Goal: Navigation & Orientation: Find specific page/section

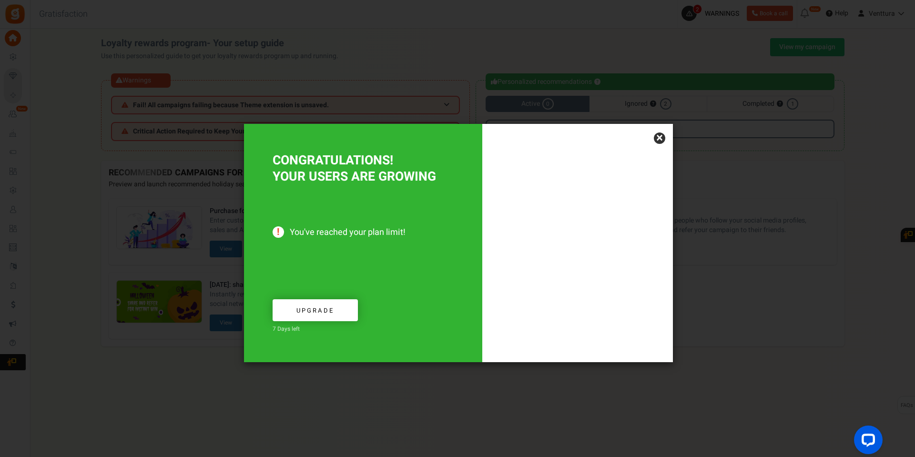
click at [663, 140] on link "×" at bounding box center [659, 137] width 11 height 11
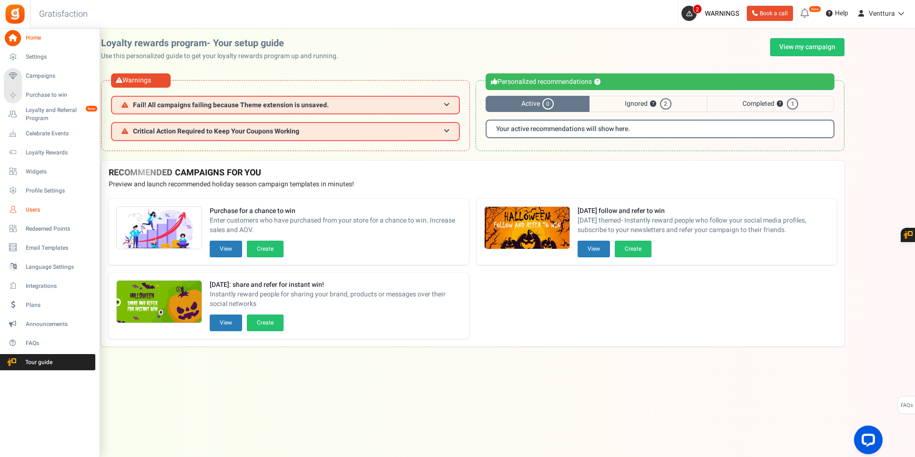
click at [30, 204] on link "Users" at bounding box center [50, 210] width 92 height 16
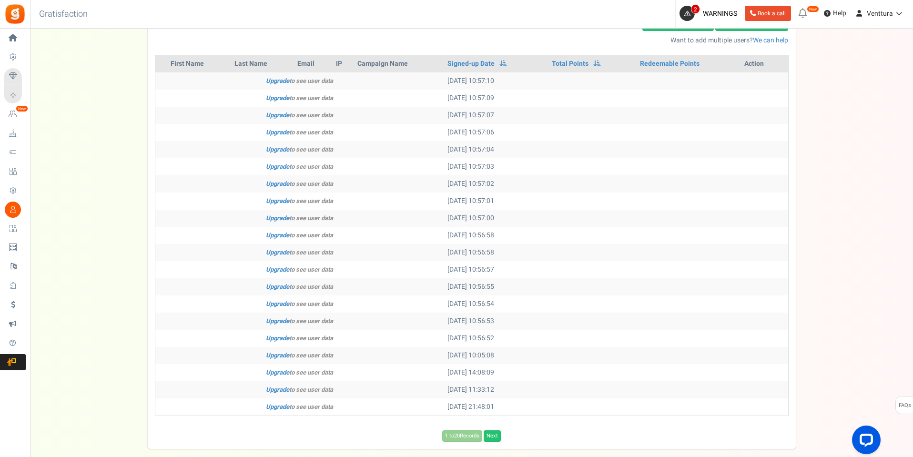
scroll to position [238, 0]
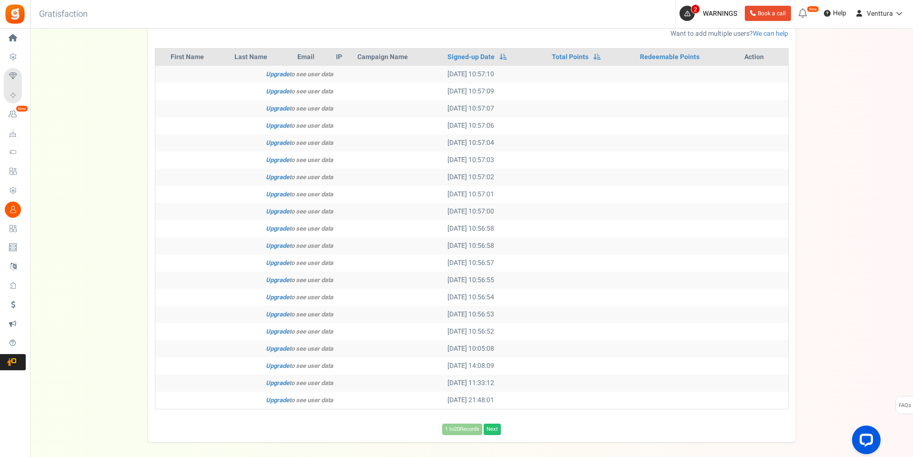
drag, startPoint x: 509, startPoint y: 333, endPoint x: 410, endPoint y: 78, distance: 273.4
click at [410, 78] on tbody "Upgrade to see user data [DATE] 10:57:10 Upgrade to see user data [DATE] 10:57:…" at bounding box center [471, 237] width 633 height 343
click at [590, 220] on td at bounding box center [668, 228] width 240 height 17
click at [324, 317] on icon "Upgrade to see user data" at bounding box center [299, 314] width 67 height 9
click at [328, 333] on icon "Upgrade to see user data" at bounding box center [299, 331] width 67 height 9
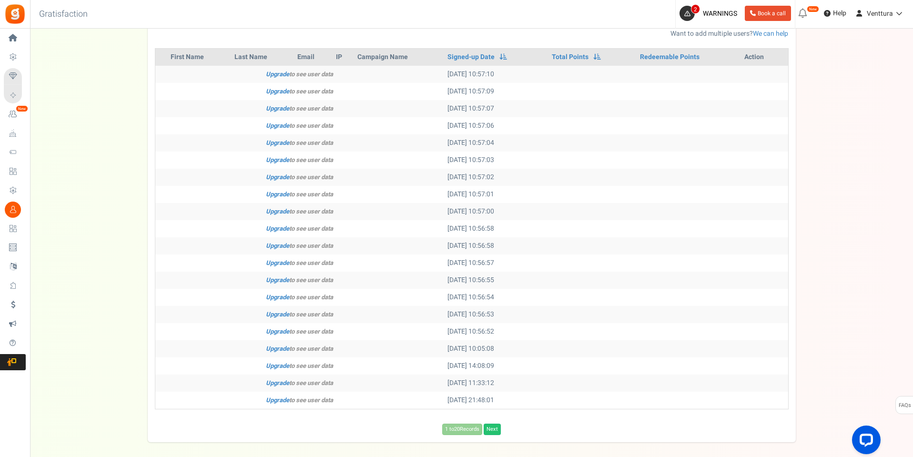
drag, startPoint x: 325, startPoint y: 331, endPoint x: 298, endPoint y: 331, distance: 27.6
click at [298, 331] on td "Upgrade to see user data" at bounding box center [299, 331] width 288 height 17
drag, startPoint x: 335, startPoint y: 314, endPoint x: 312, endPoint y: 316, distance: 23.5
click at [312, 316] on td "Upgrade to see user data" at bounding box center [299, 314] width 288 height 17
drag, startPoint x: 331, startPoint y: 296, endPoint x: 302, endPoint y: 295, distance: 29.1
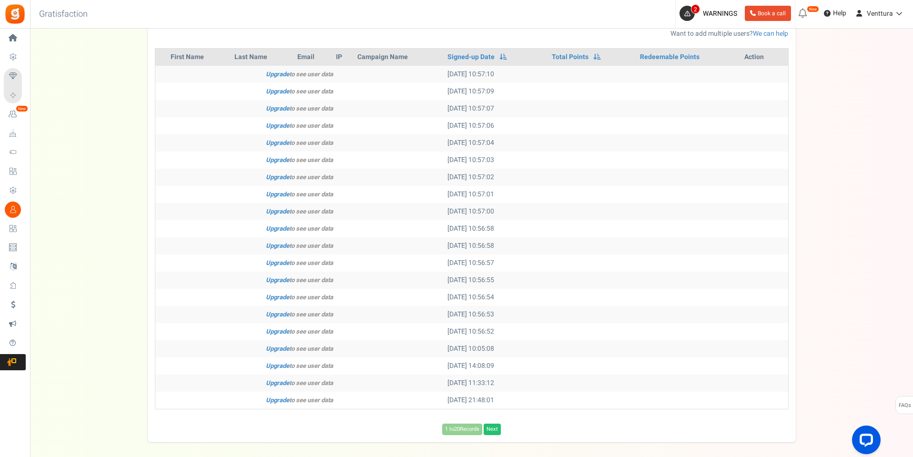
click at [302, 295] on td "Upgrade to see user data" at bounding box center [299, 297] width 288 height 17
drag, startPoint x: 338, startPoint y: 278, endPoint x: 318, endPoint y: 278, distance: 20.5
click at [318, 278] on td "Upgrade to see user data" at bounding box center [299, 280] width 288 height 17
drag, startPoint x: 341, startPoint y: 253, endPoint x: 321, endPoint y: 256, distance: 20.4
click at [321, 256] on tbody "Upgrade to see user data [DATE] 10:57:10 Upgrade to see user data [DATE] 10:57:…" at bounding box center [471, 237] width 633 height 343
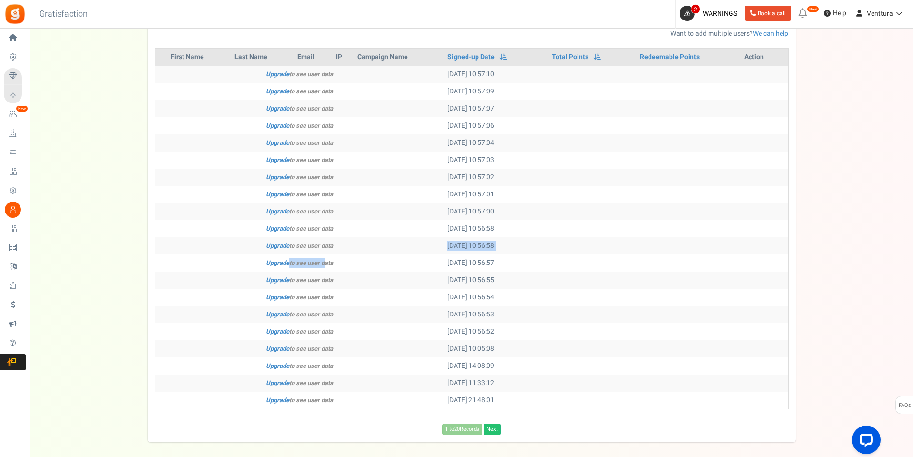
drag, startPoint x: 336, startPoint y: 160, endPoint x: 267, endPoint y: 151, distance: 68.7
click at [267, 152] on td "Upgrade to see user data" at bounding box center [299, 160] width 288 height 17
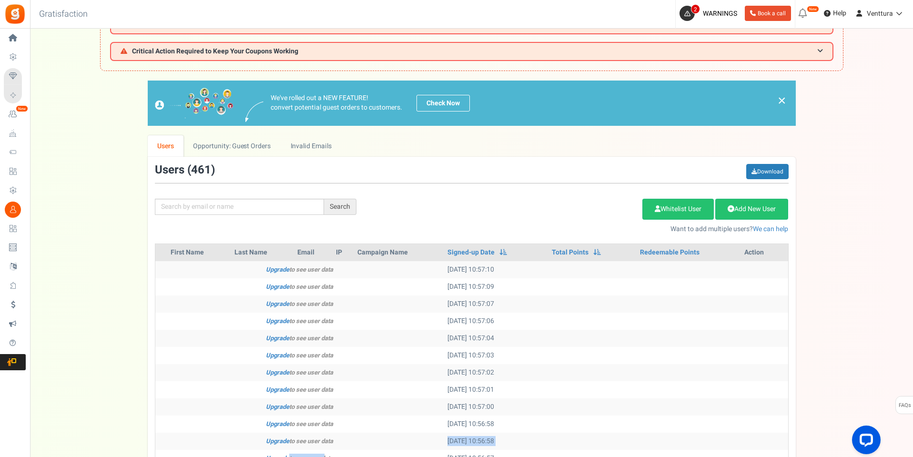
scroll to position [0, 0]
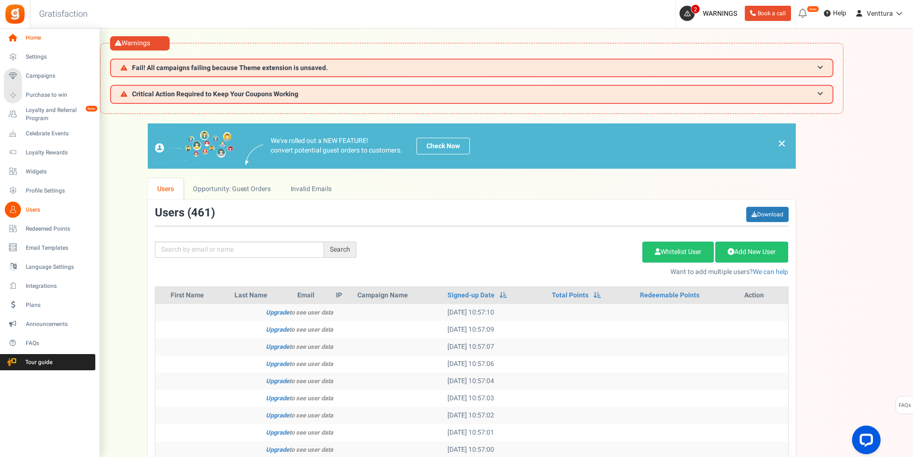
click at [29, 38] on span "Home" at bounding box center [59, 38] width 67 height 8
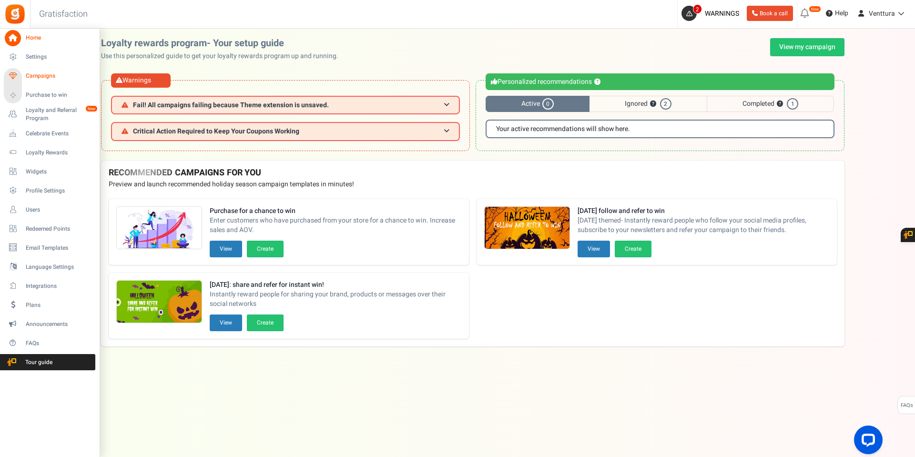
click at [41, 73] on span "Campaigns" at bounding box center [59, 76] width 67 height 8
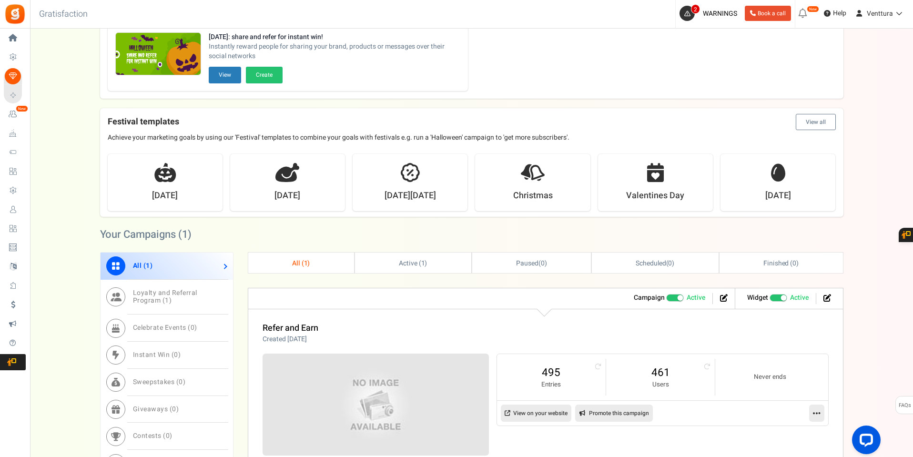
scroll to position [325, 0]
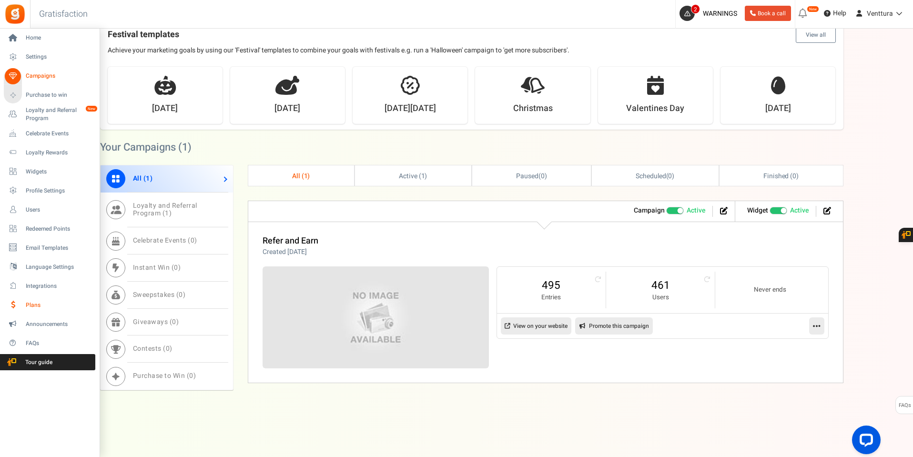
click at [33, 305] on span "Plans" at bounding box center [59, 305] width 67 height 8
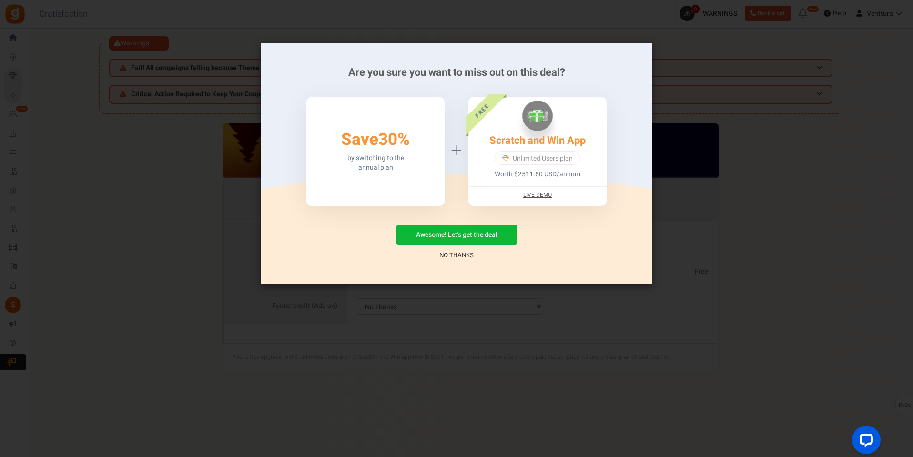
click at [461, 254] on link "No Thanks" at bounding box center [456, 256] width 34 height 10
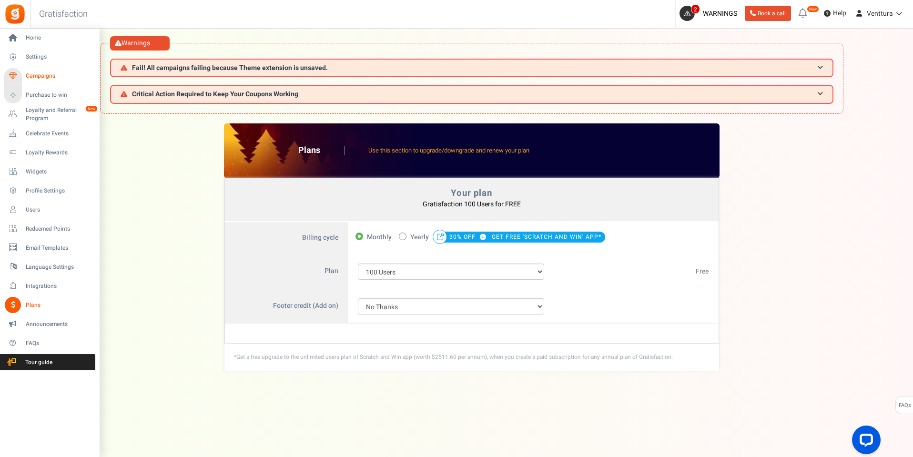
click at [38, 74] on span "Campaigns" at bounding box center [59, 76] width 67 height 8
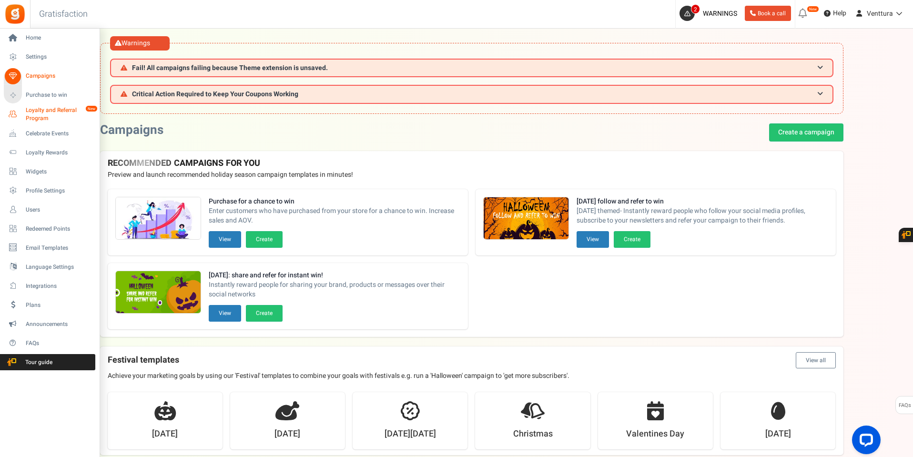
click at [31, 112] on span "Loyalty and Referral Program" at bounding box center [61, 114] width 70 height 16
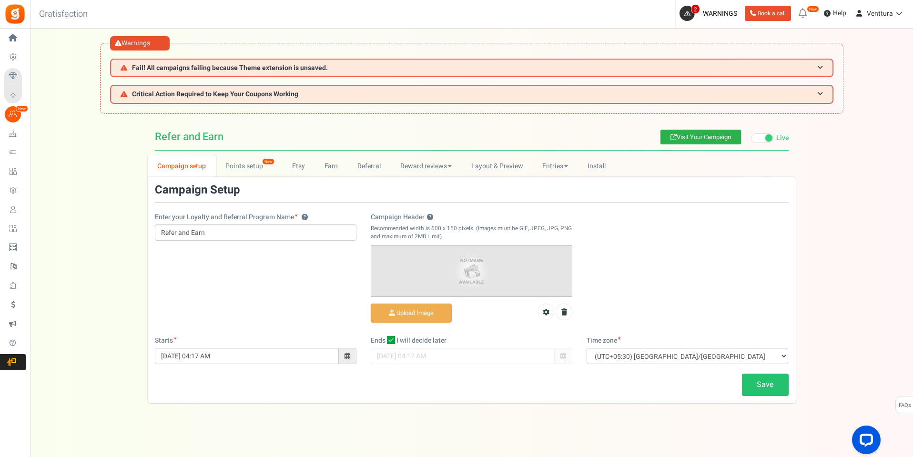
click at [703, 136] on link "Visit Your Campaign" at bounding box center [701, 137] width 81 height 15
